Goal: Task Accomplishment & Management: Manage account settings

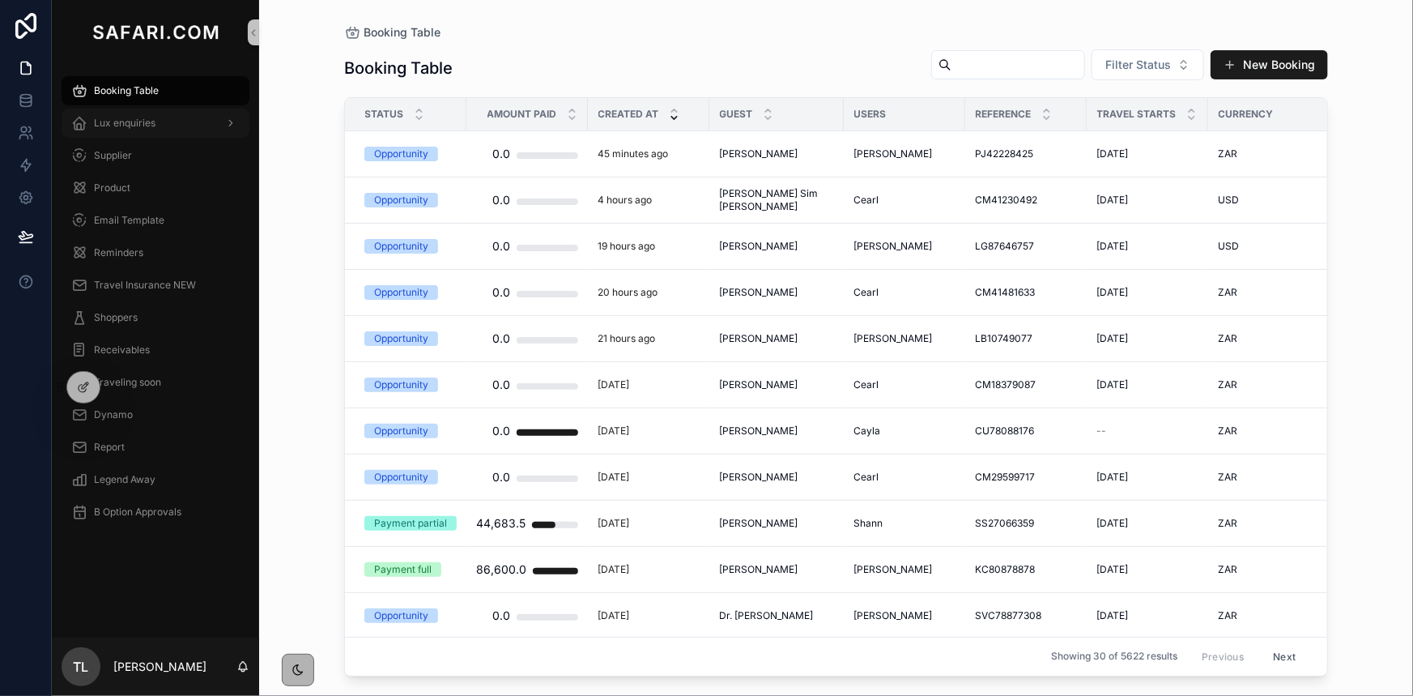
click at [137, 125] on span "Lux enquiries" at bounding box center [125, 123] width 62 height 13
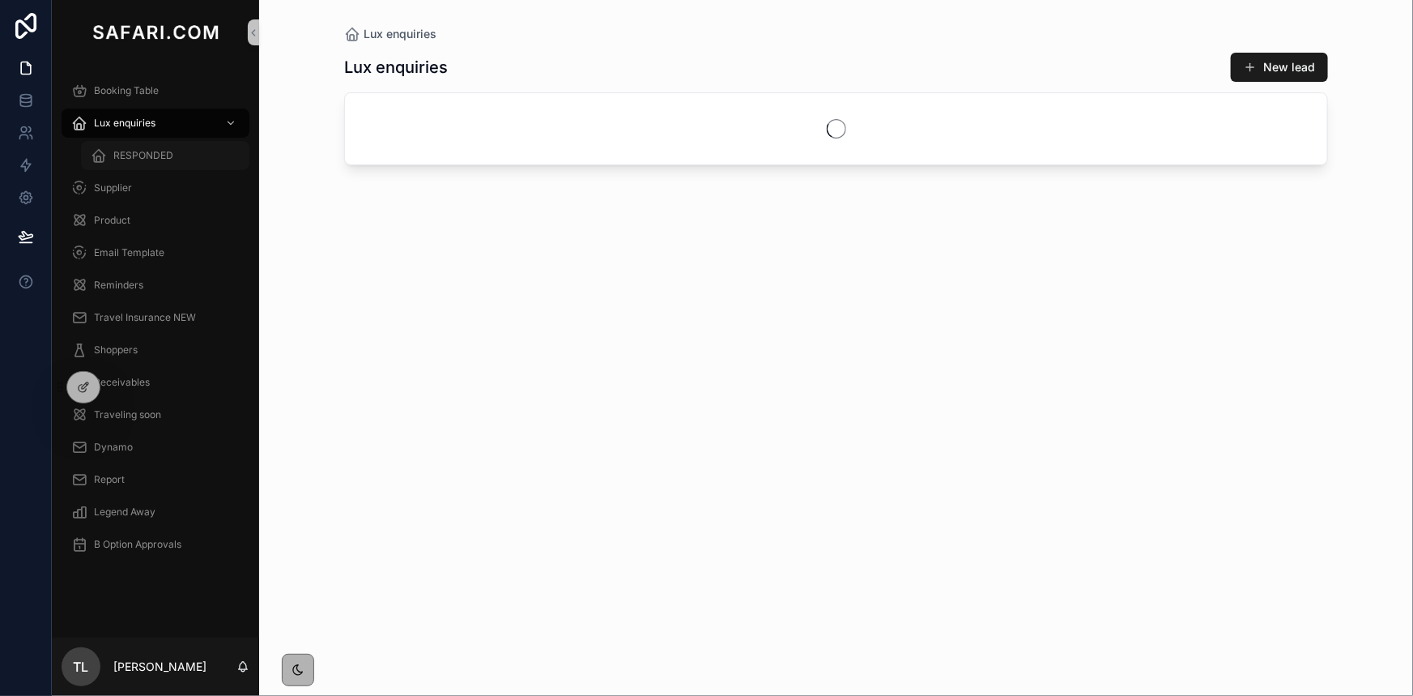
drag, startPoint x: 130, startPoint y: 161, endPoint x: 202, endPoint y: 164, distance: 72.9
click at [130, 160] on span "RESPONDED" at bounding box center [143, 155] width 60 height 13
click at [1041, 62] on input "scrollable content" at bounding box center [1107, 67] width 133 height 23
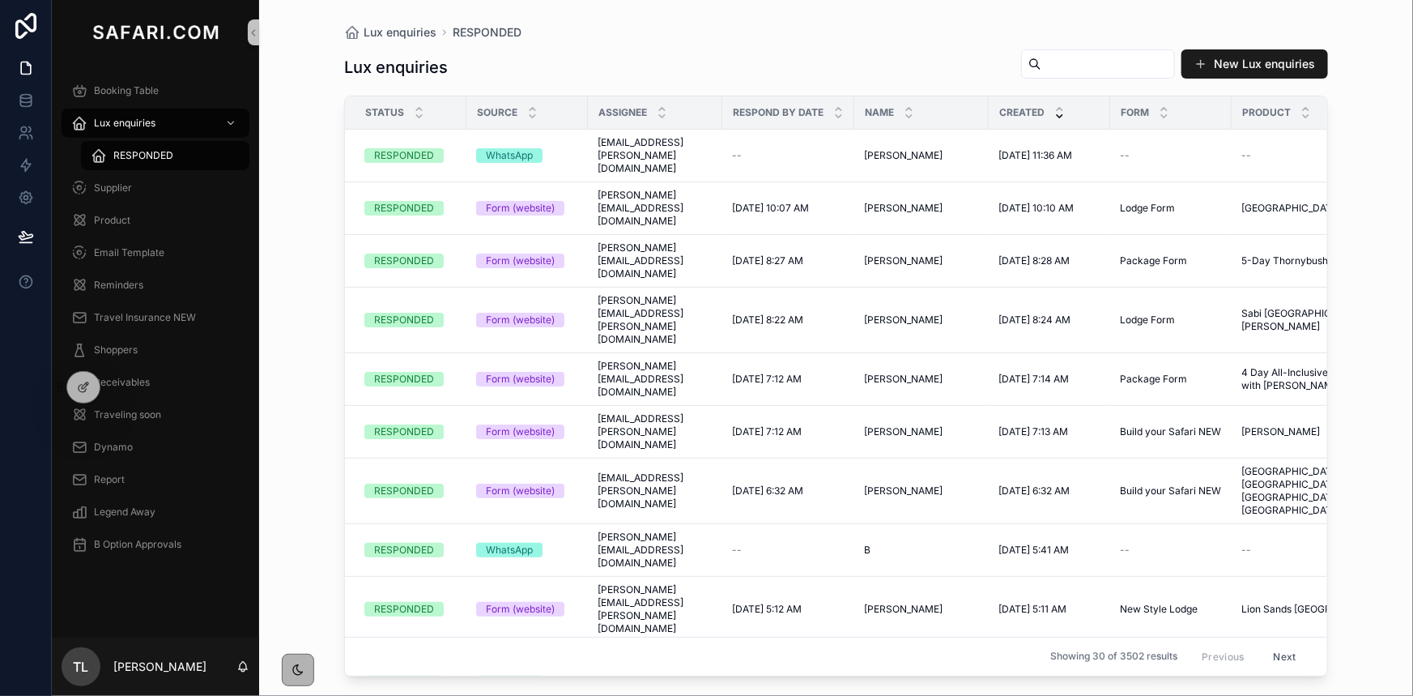
click at [1088, 53] on input "scrollable content" at bounding box center [1107, 64] width 133 height 23
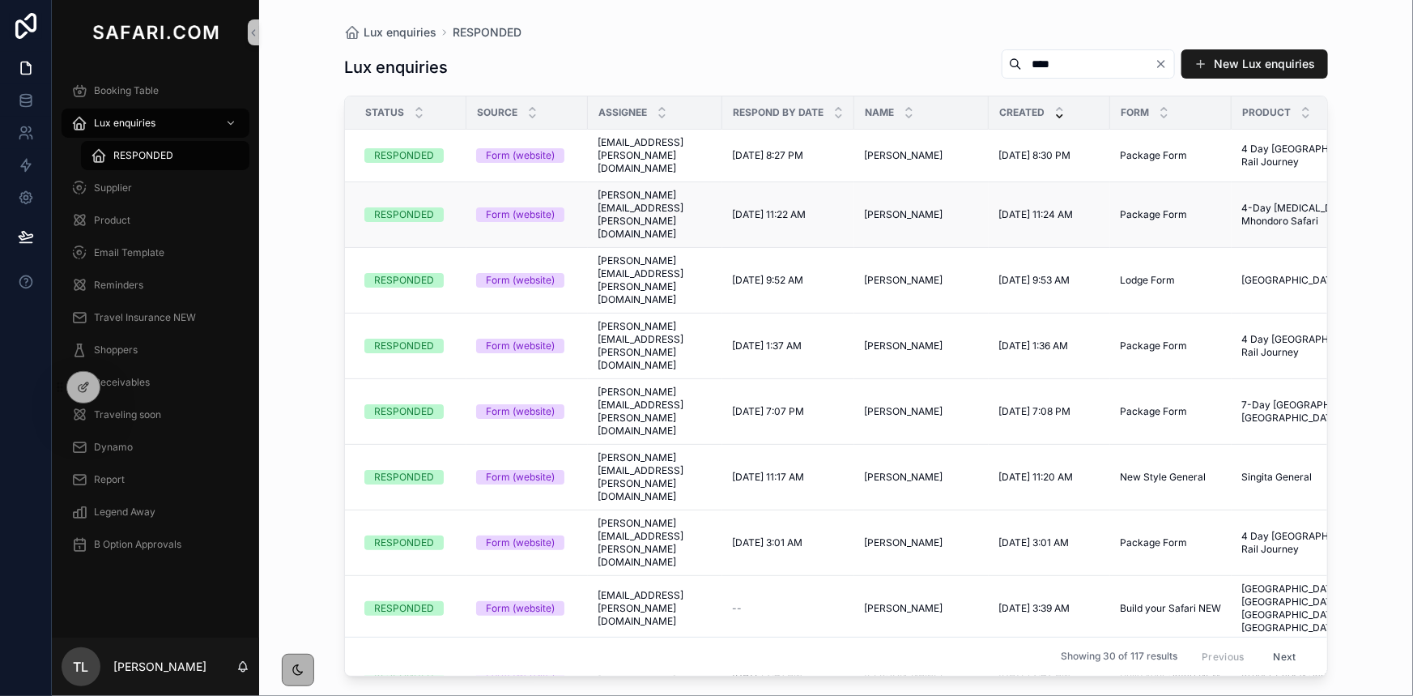
type input "****"
drag, startPoint x: 654, startPoint y: 221, endPoint x: 713, endPoint y: 35, distance: 195.7
click at [713, 35] on div "Lux enquiries RESPONDED" at bounding box center [836, 32] width 984 height 13
click at [188, 130] on div "Lux enquiries" at bounding box center [155, 123] width 168 height 26
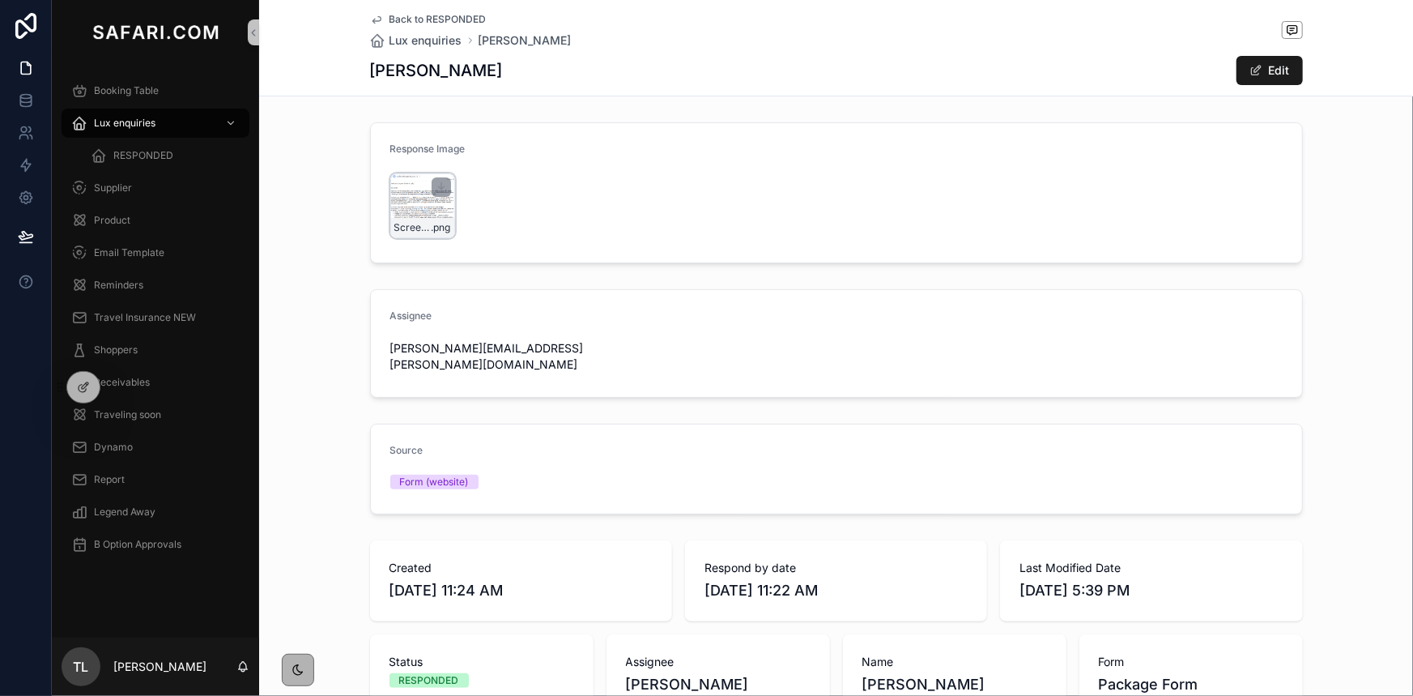
click at [422, 215] on div "Screenshot-2025-09-03-173910 .png" at bounding box center [422, 205] width 65 height 65
click at [402, 214] on div "Screenshot-2025-09-02-203334 .png" at bounding box center [422, 205] width 65 height 65
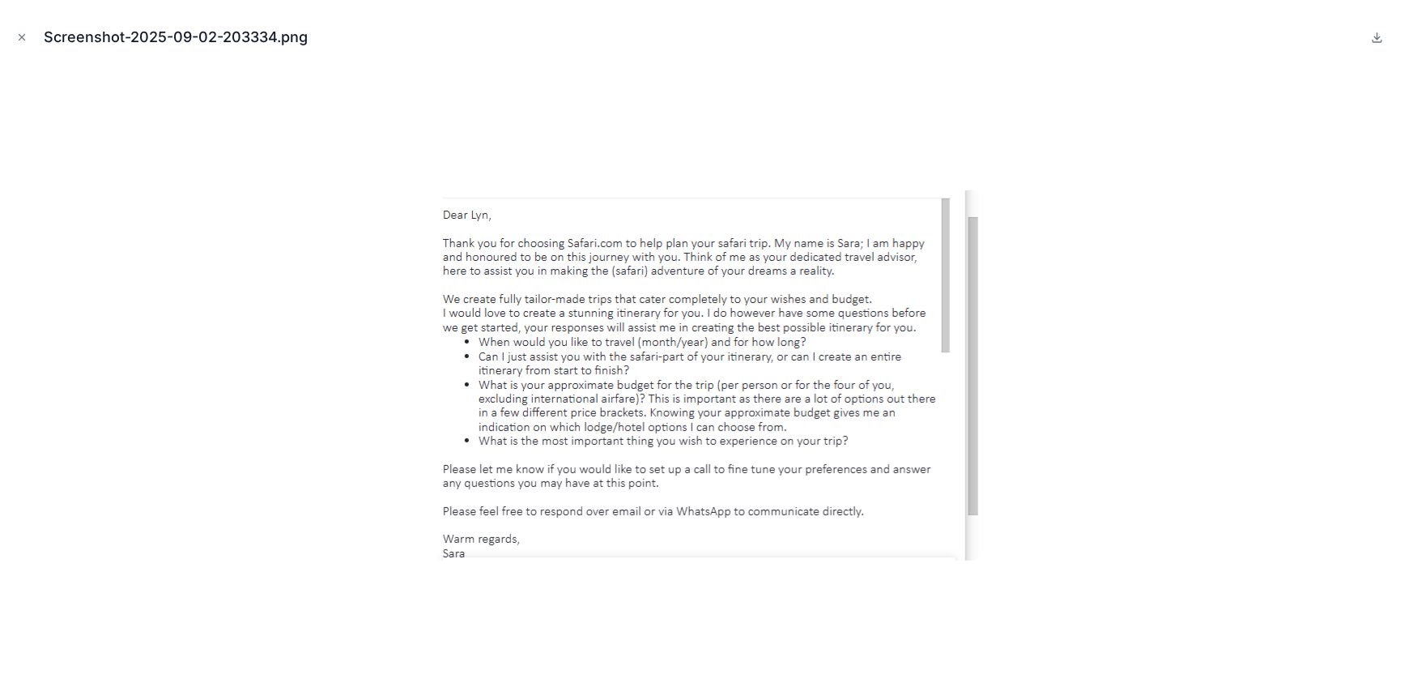
click at [23, 32] on icon "Close modal" at bounding box center [21, 37] width 11 height 11
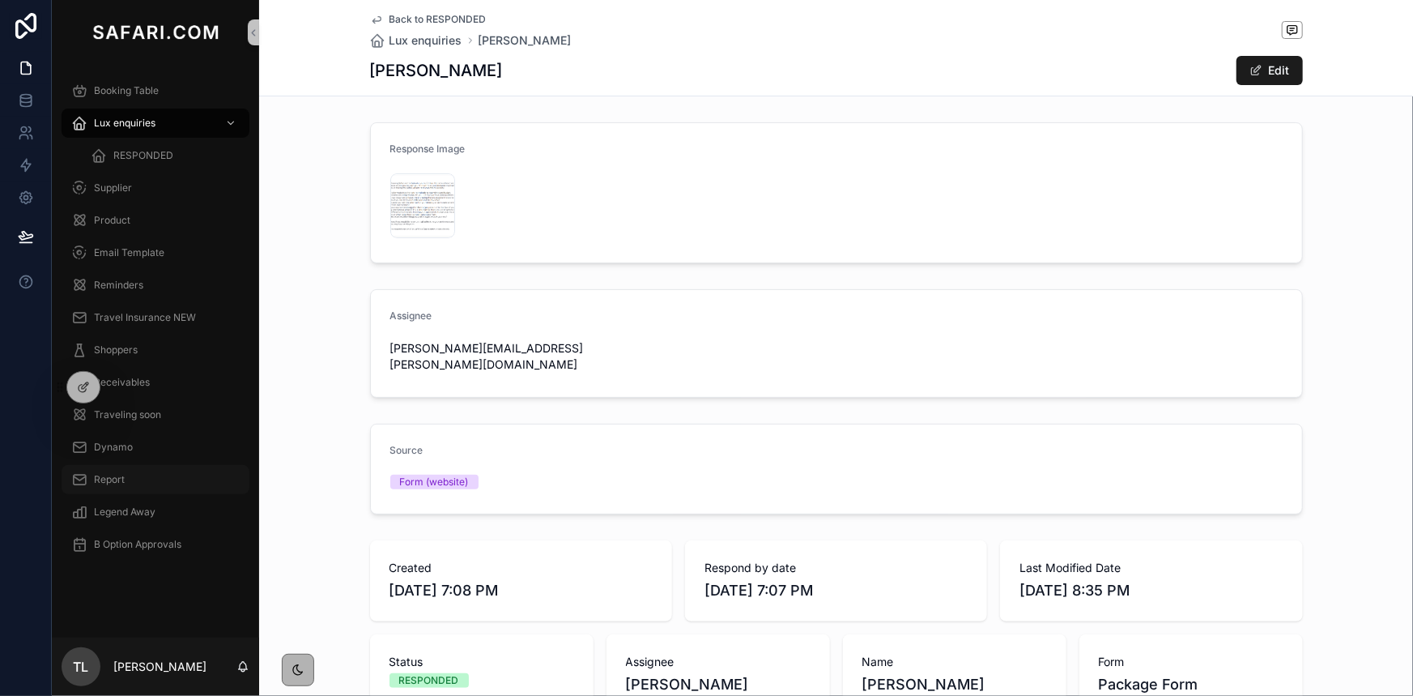
click at [114, 473] on span "Report" at bounding box center [109, 479] width 31 height 13
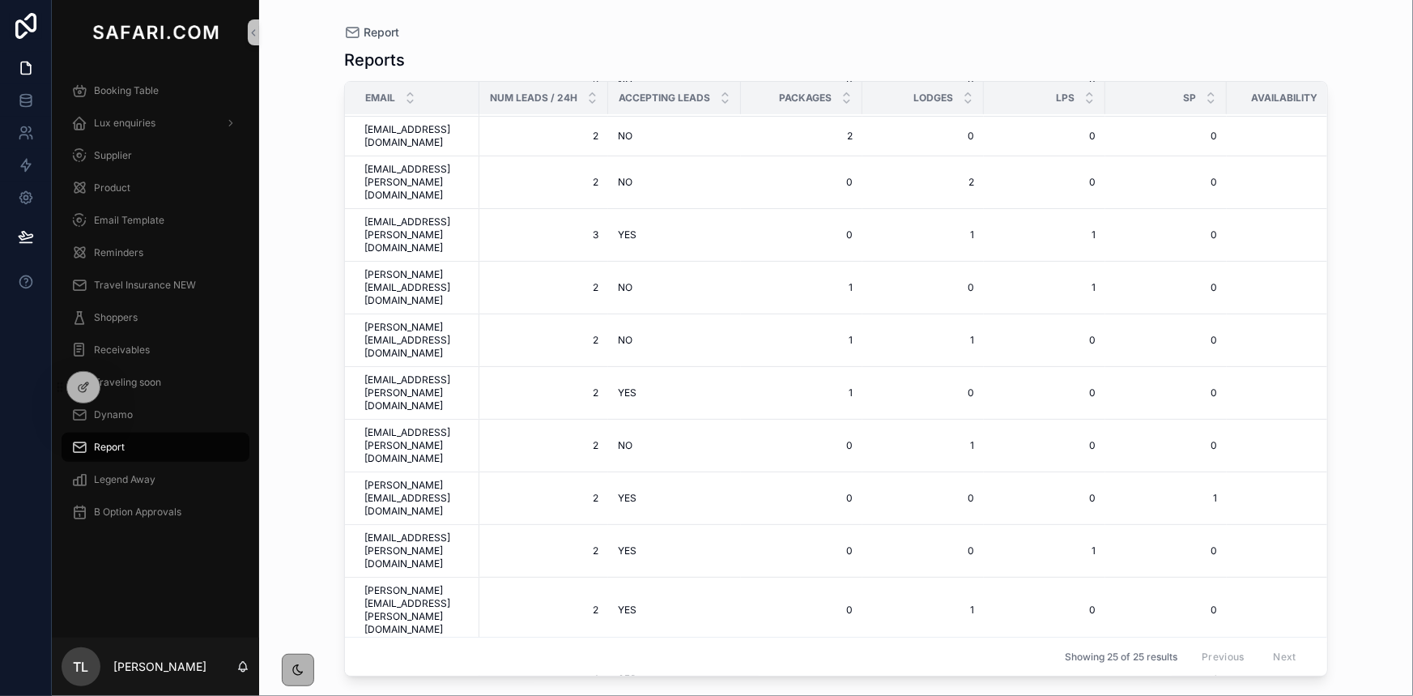
scroll to position [464, 0]
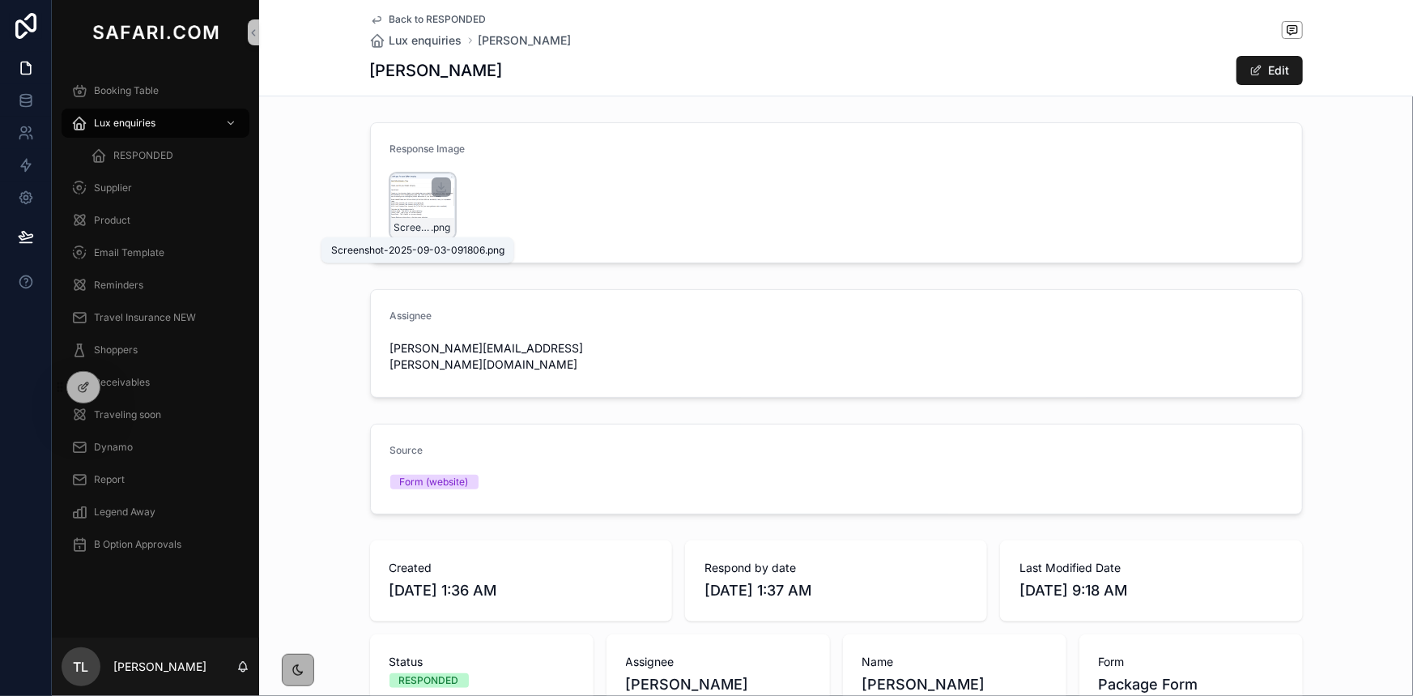
click at [412, 223] on span "Screenshot-2025-09-03-091806" at bounding box center [412, 227] width 37 height 13
